Goal: Task Accomplishment & Management: Complete application form

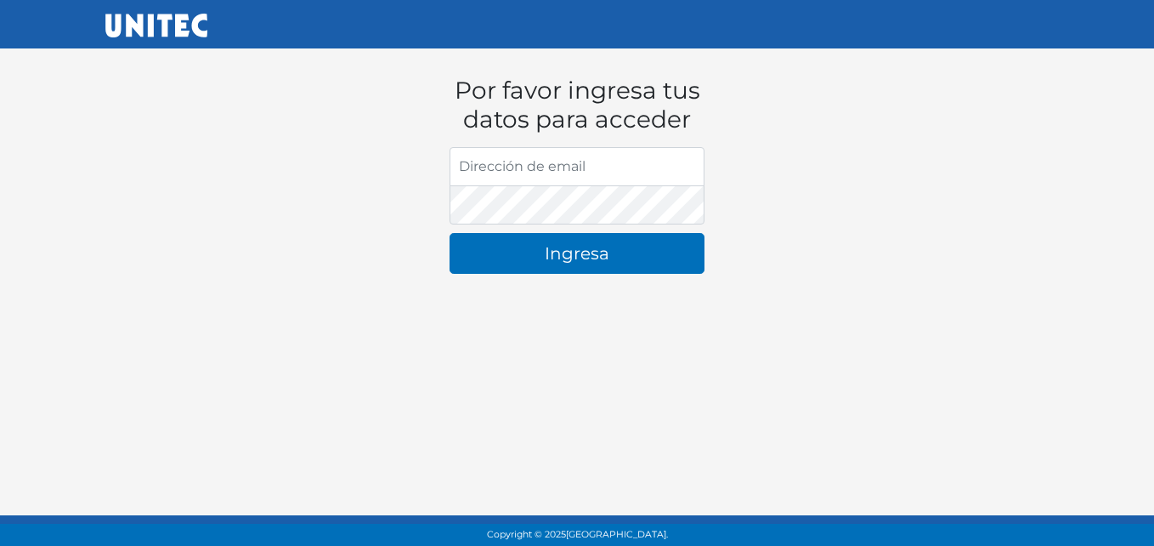
click at [110, 320] on html "Por favor ingresa tus datos para acceder Dirección de email contraseña Ingresa …" at bounding box center [577, 160] width 1154 height 320
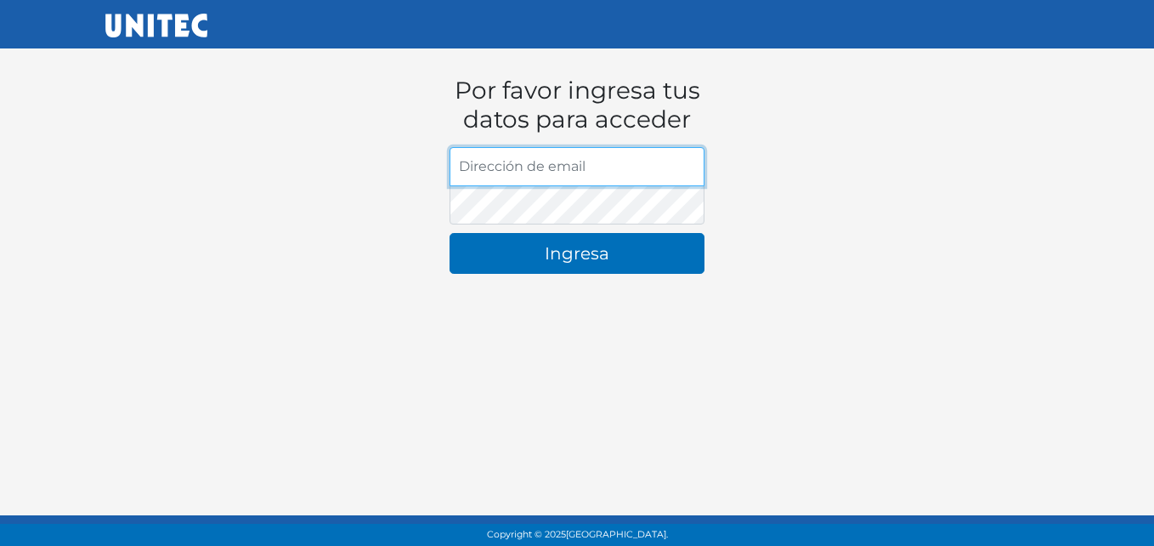
click at [569, 159] on input "Dirección de email" at bounding box center [577, 166] width 255 height 39
type input "icampose@mail.unitec.mx"
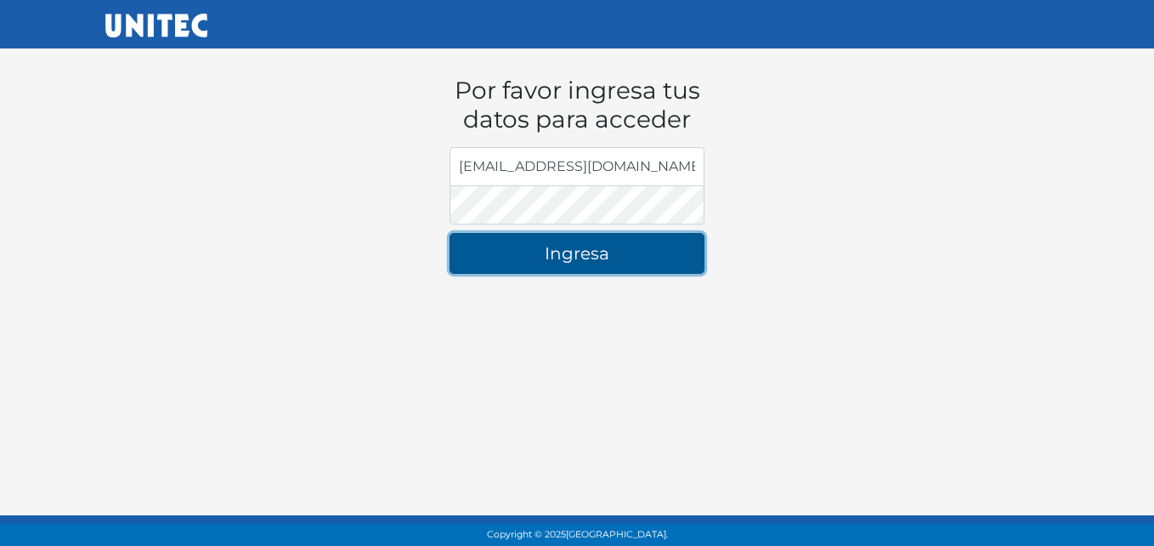
click at [624, 253] on button "Ingresa" at bounding box center [577, 253] width 255 height 41
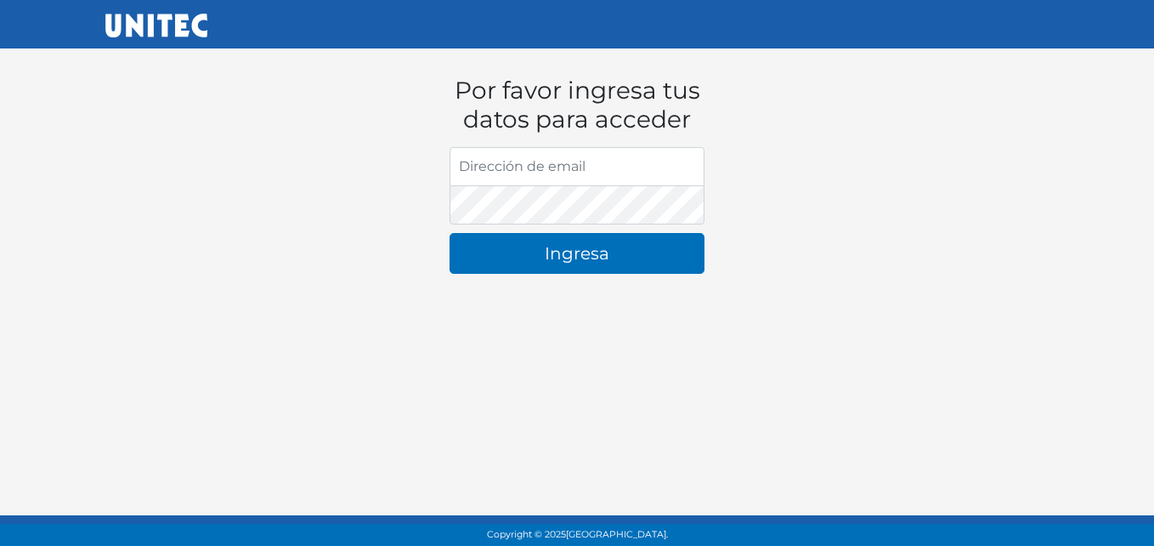
click at [502, 161] on input "Dirección de email" at bounding box center [577, 166] width 255 height 39
type input "[EMAIL_ADDRESS][DOMAIN_NAME]"
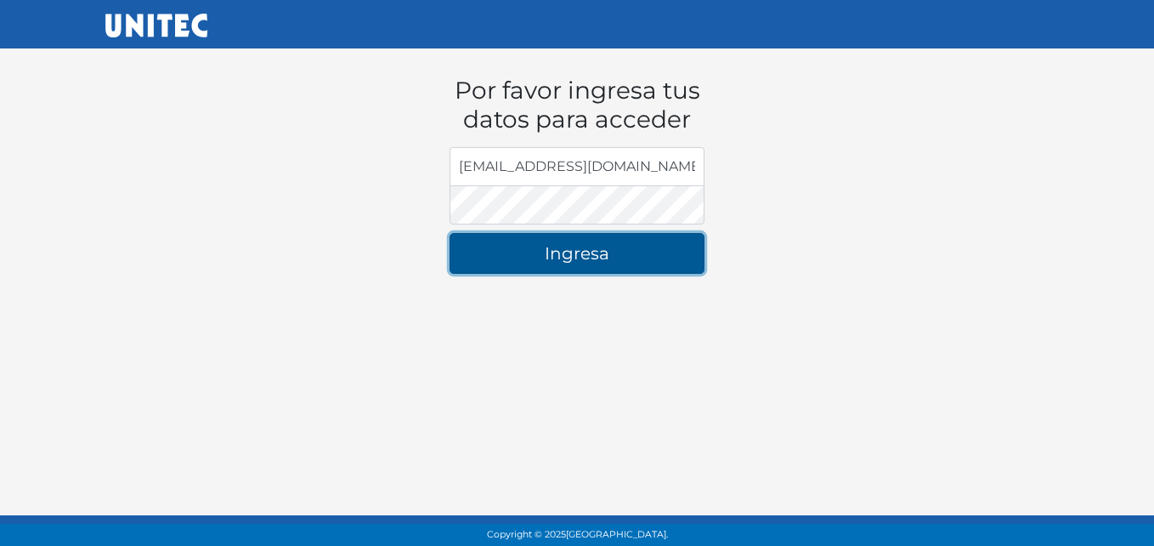
click at [569, 256] on button "Ingresa" at bounding box center [577, 253] width 255 height 41
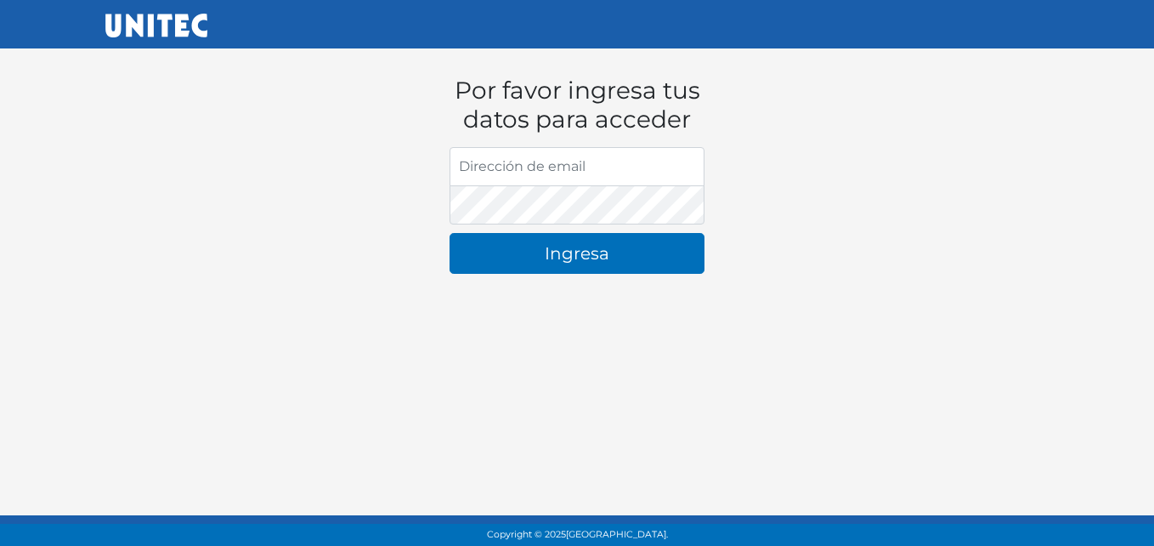
click at [542, 171] on input "Dirección de email" at bounding box center [577, 166] width 255 height 39
type input "icampose@mail.unitec.mx"
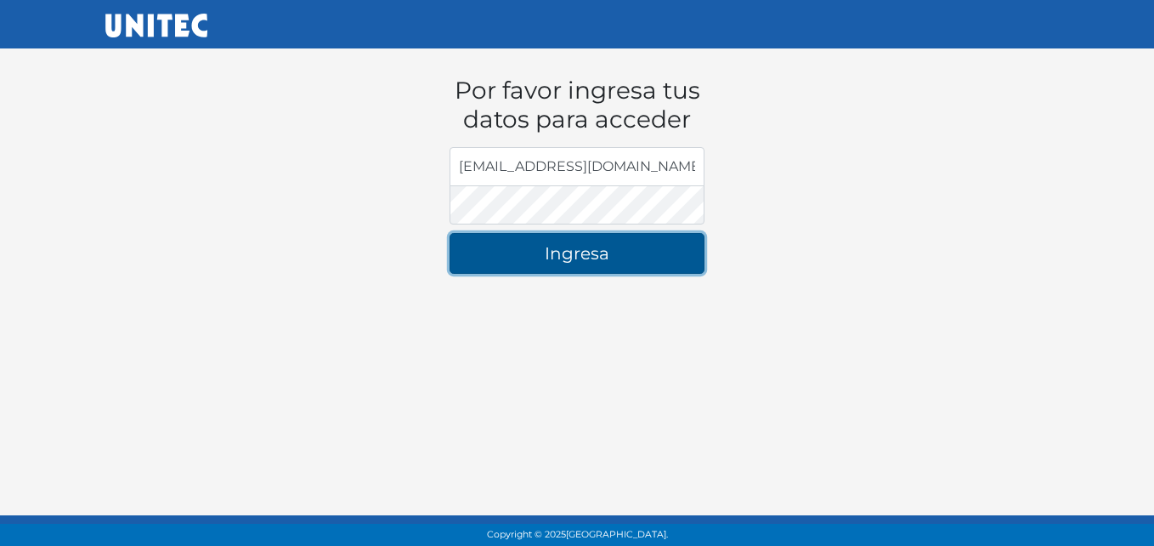
click at [582, 270] on button "Ingresa" at bounding box center [577, 253] width 255 height 41
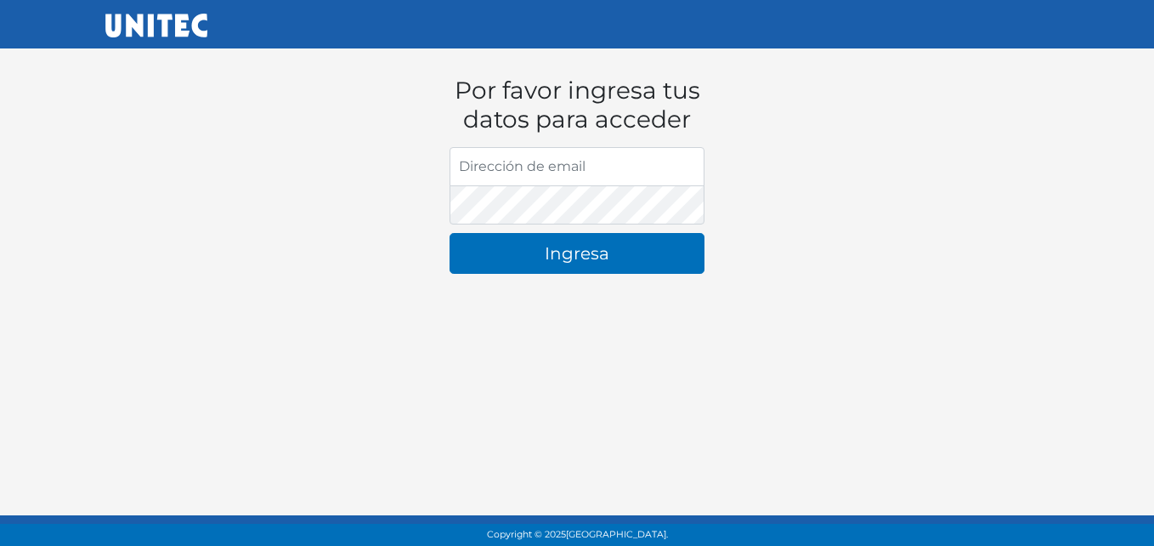
click at [978, 320] on html "Por favor ingresa tus datos para acceder Dirección de email [GEOGRAPHIC_DATA] […" at bounding box center [577, 160] width 1154 height 320
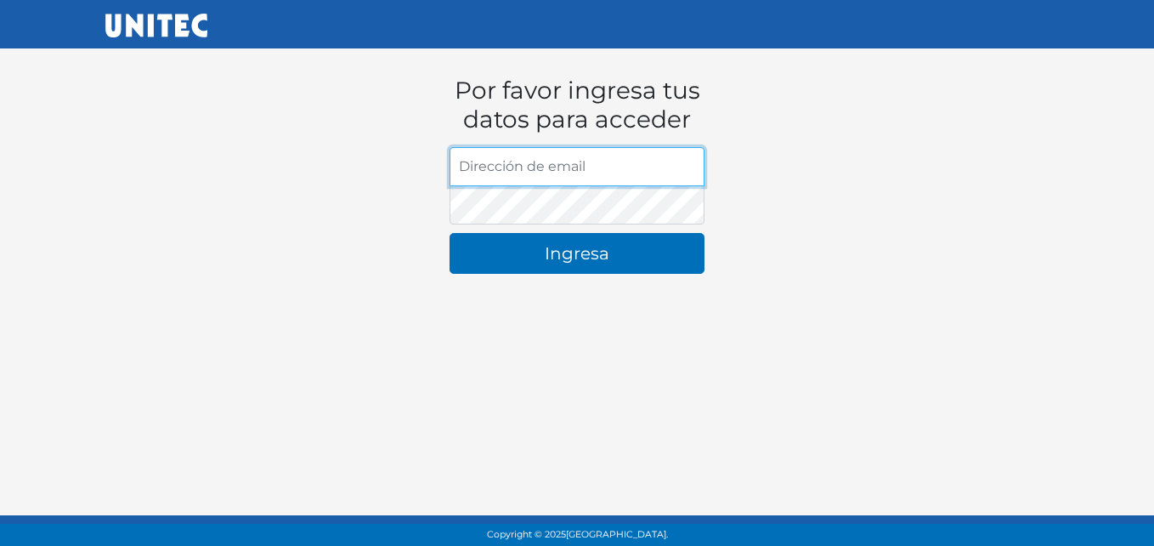
click at [554, 160] on input "Dirección de email" at bounding box center [577, 166] width 255 height 39
type input "[EMAIL_ADDRESS][DOMAIN_NAME]"
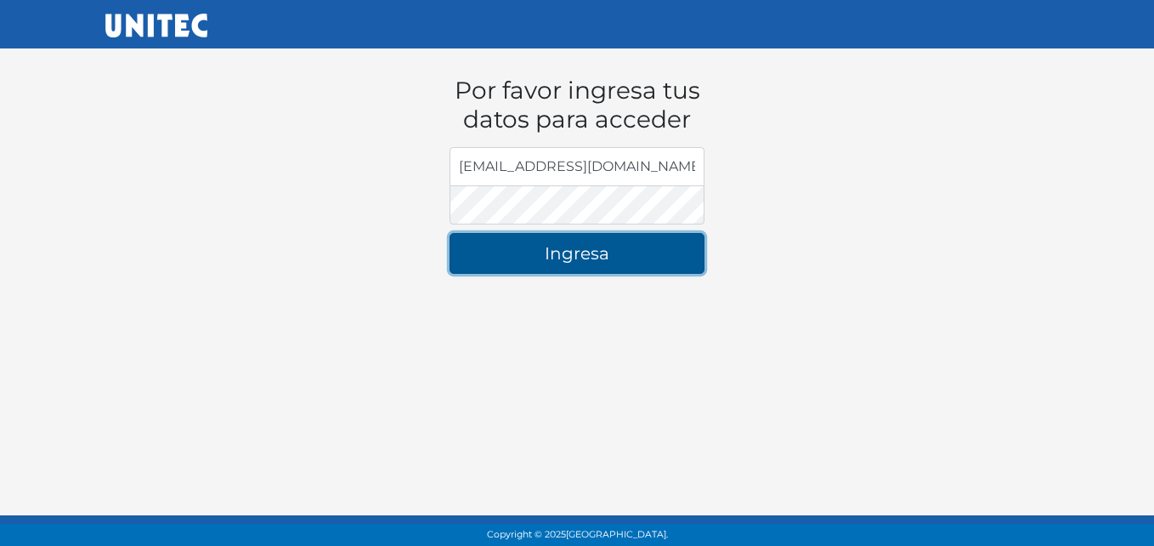
click at [572, 239] on button "Ingresa" at bounding box center [577, 253] width 255 height 41
